Goal: Navigation & Orientation: Find specific page/section

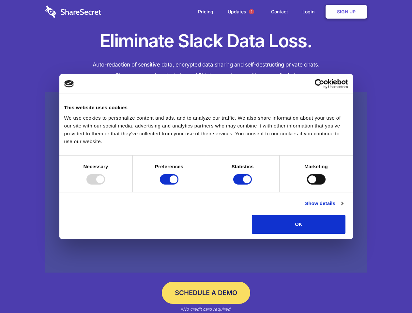
click at [105, 185] on div at bounding box center [96, 179] width 19 height 10
click at [179, 185] on input "Preferences" at bounding box center [169, 179] width 19 height 10
checkbox input "false"
click at [244, 185] on input "Statistics" at bounding box center [242, 179] width 19 height 10
checkbox input "false"
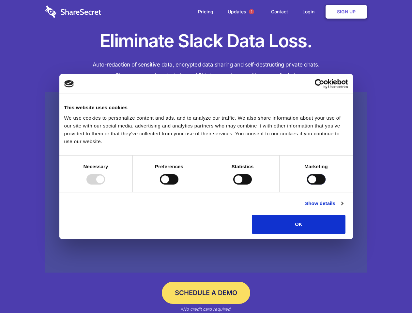
click at [307, 185] on input "Marketing" at bounding box center [316, 179] width 19 height 10
checkbox input "true"
click at [343, 208] on link "Show details" at bounding box center [324, 204] width 38 height 8
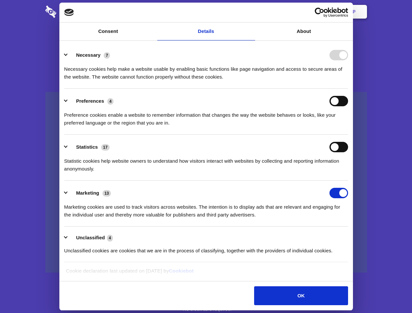
click at [348, 89] on li "Necessary 7 Necessary cookies help make a website usable by enabling basic func…" at bounding box center [206, 66] width 284 height 46
click at [251, 12] on span "1" at bounding box center [251, 11] width 5 height 5
